Goal: Task Accomplishment & Management: Use online tool/utility

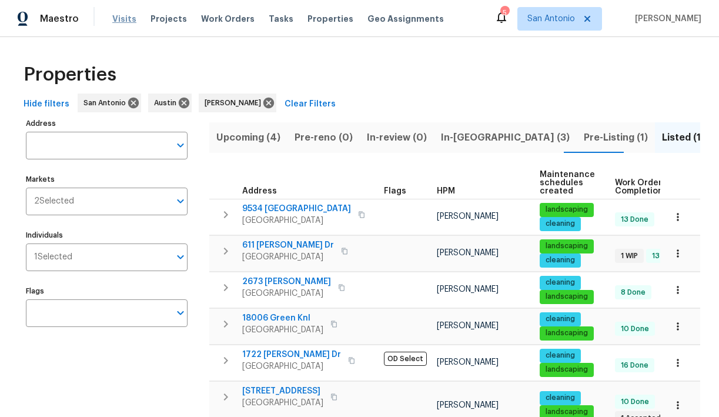
click at [120, 21] on span "Visits" at bounding box center [124, 19] width 24 height 12
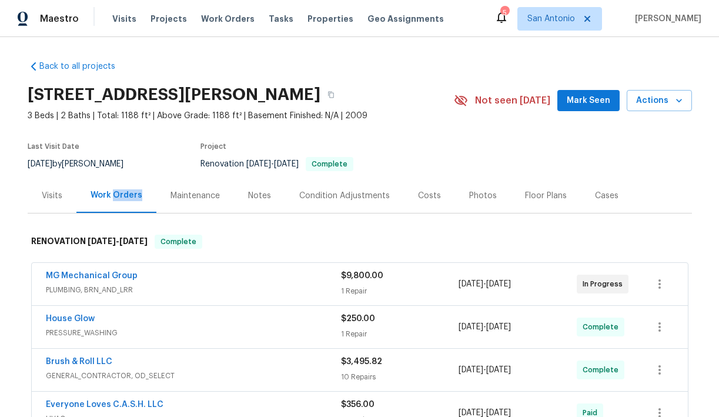
click at [600, 107] on span "Mark Seen" at bounding box center [589, 100] width 44 height 15
